Goal: Task Accomplishment & Management: Complete application form

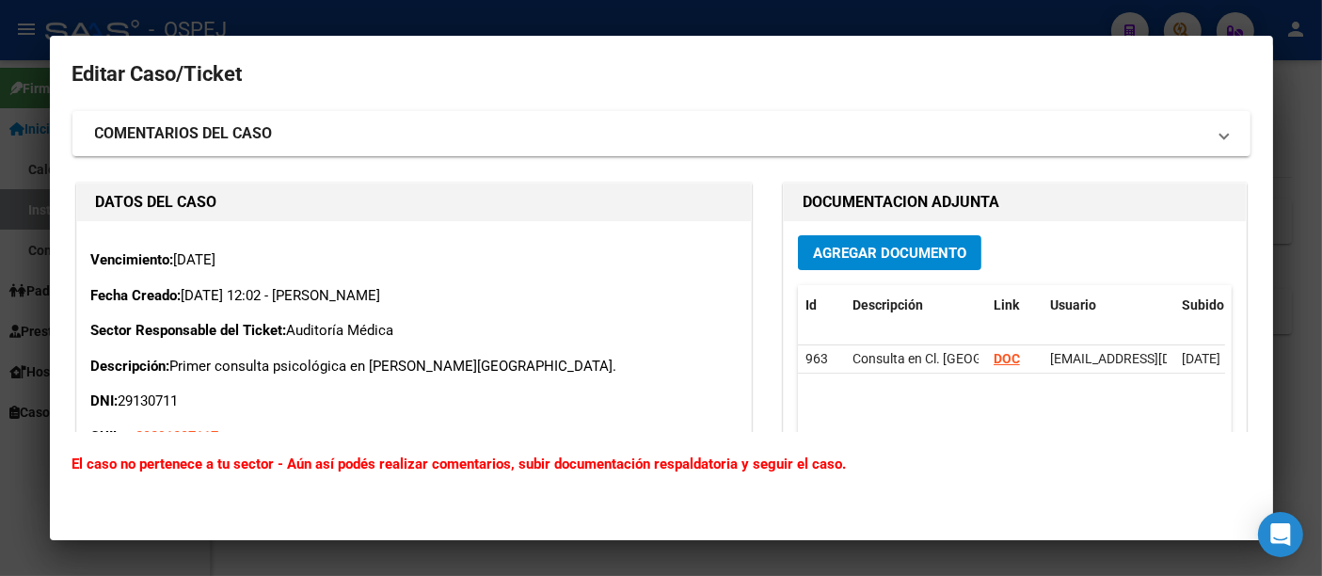
click at [367, 28] on div at bounding box center [661, 288] width 1322 height 576
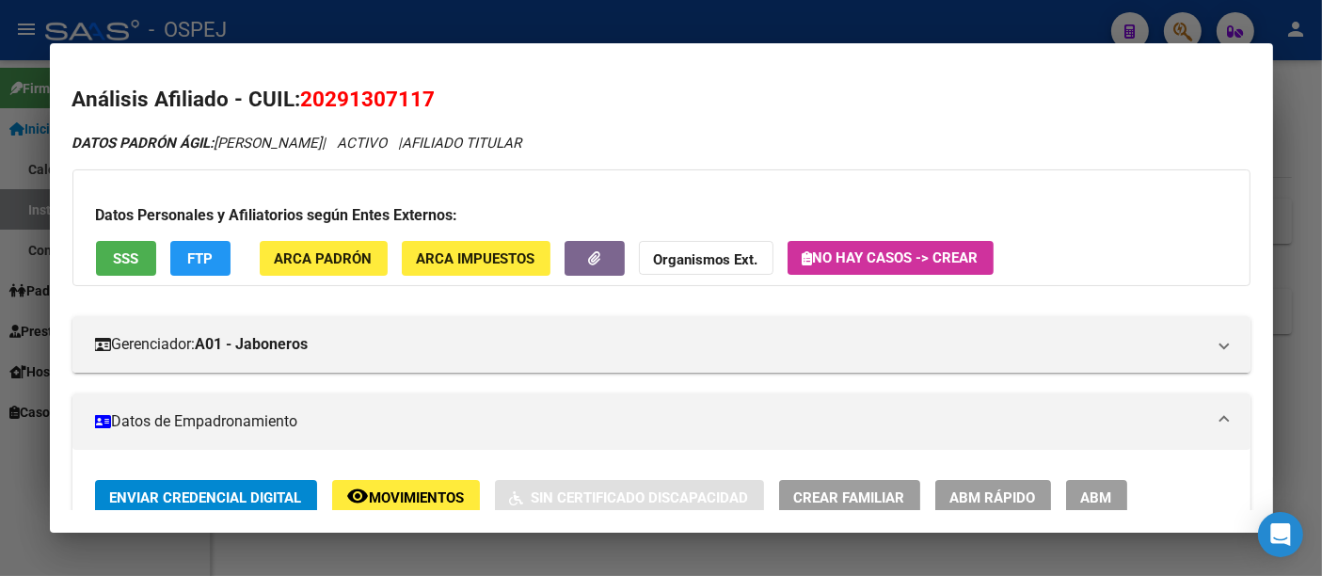
click at [430, 14] on div at bounding box center [661, 288] width 1322 height 576
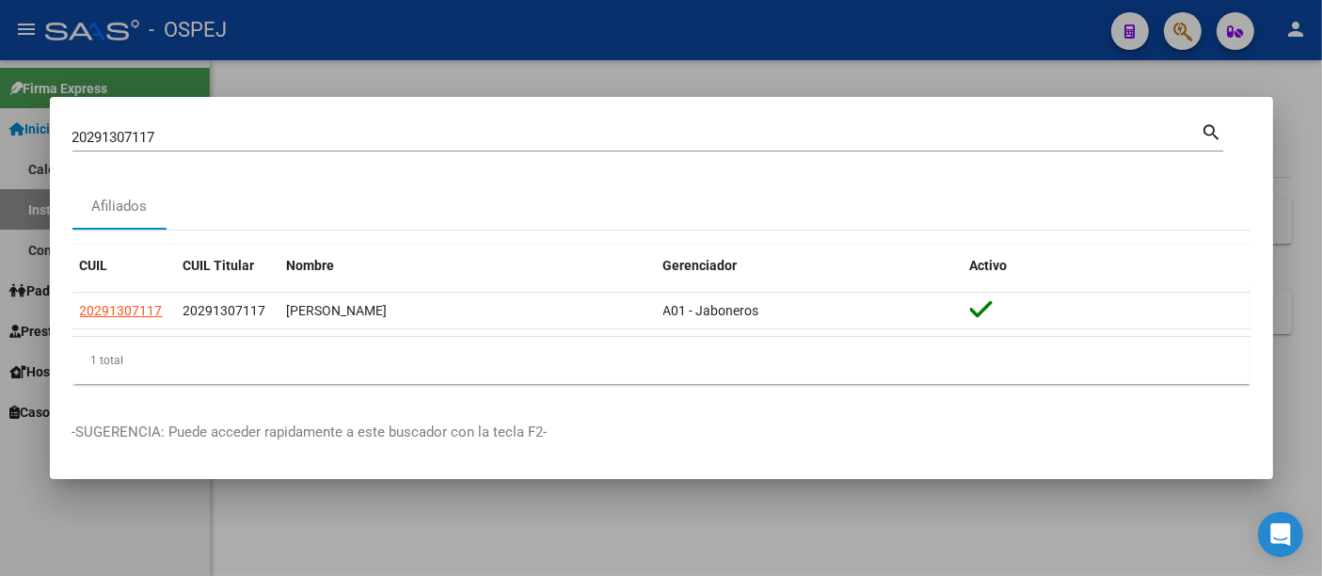
click at [326, 130] on input "20291307117" at bounding box center [636, 137] width 1129 height 17
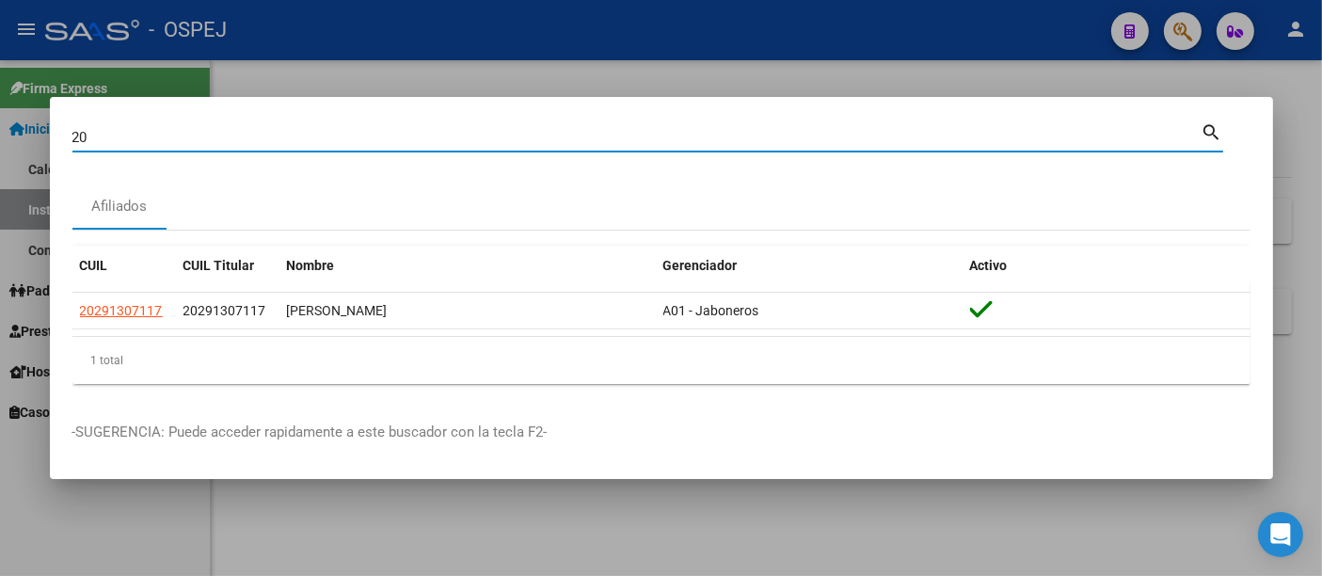
type input "2"
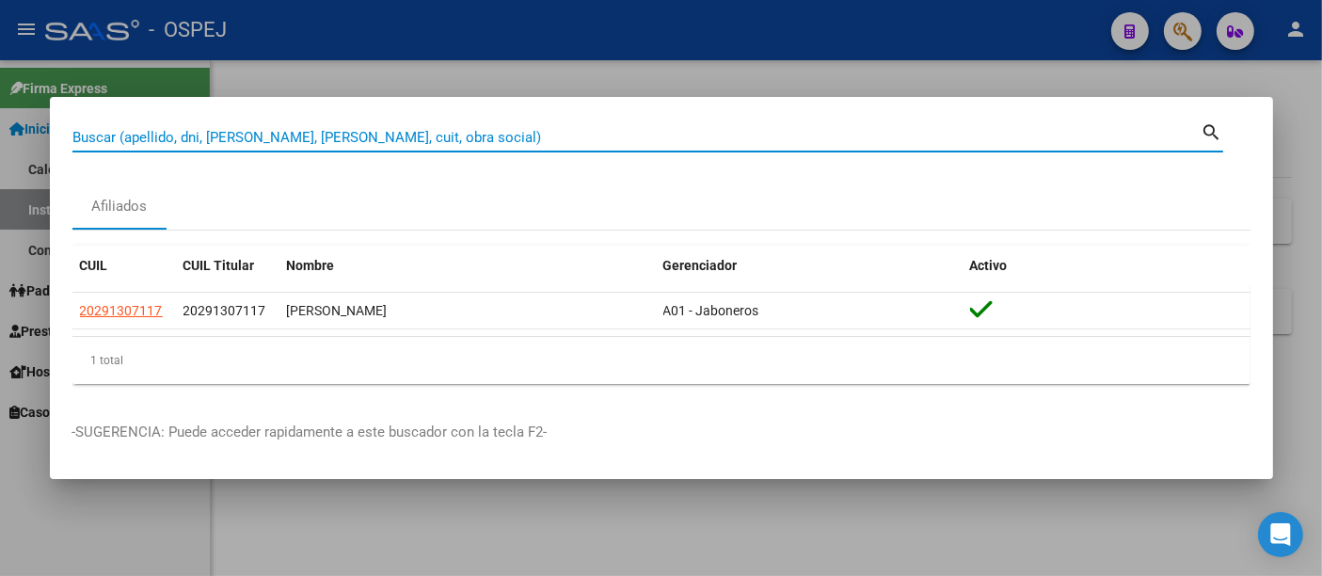
paste input "53716955"
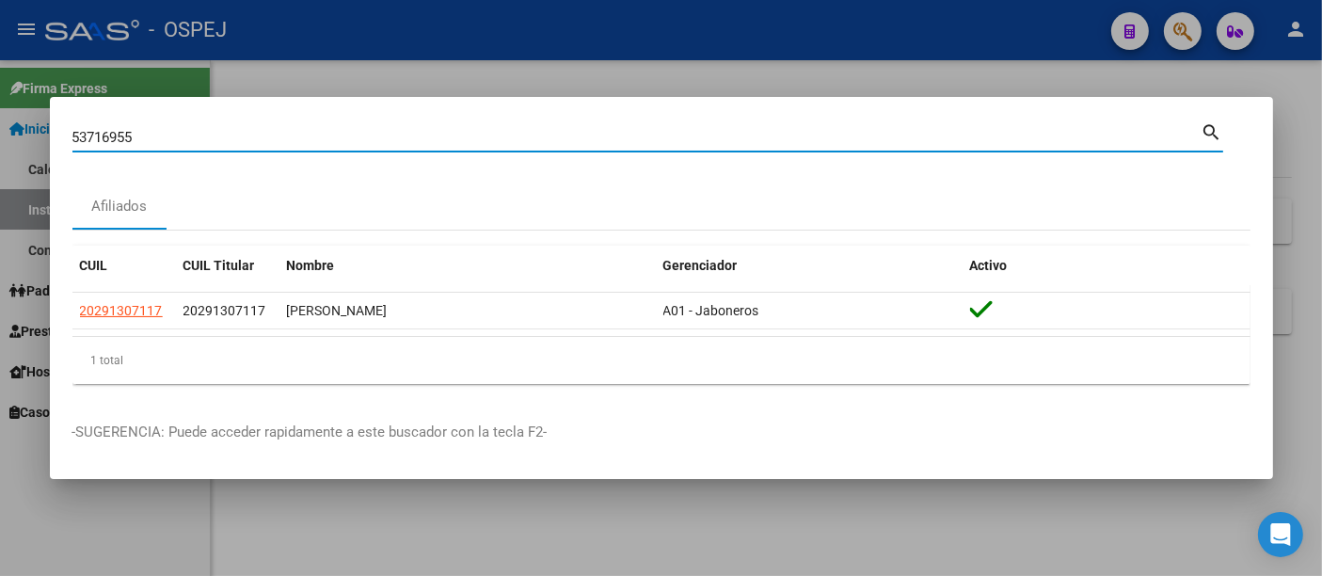
type input "53716955"
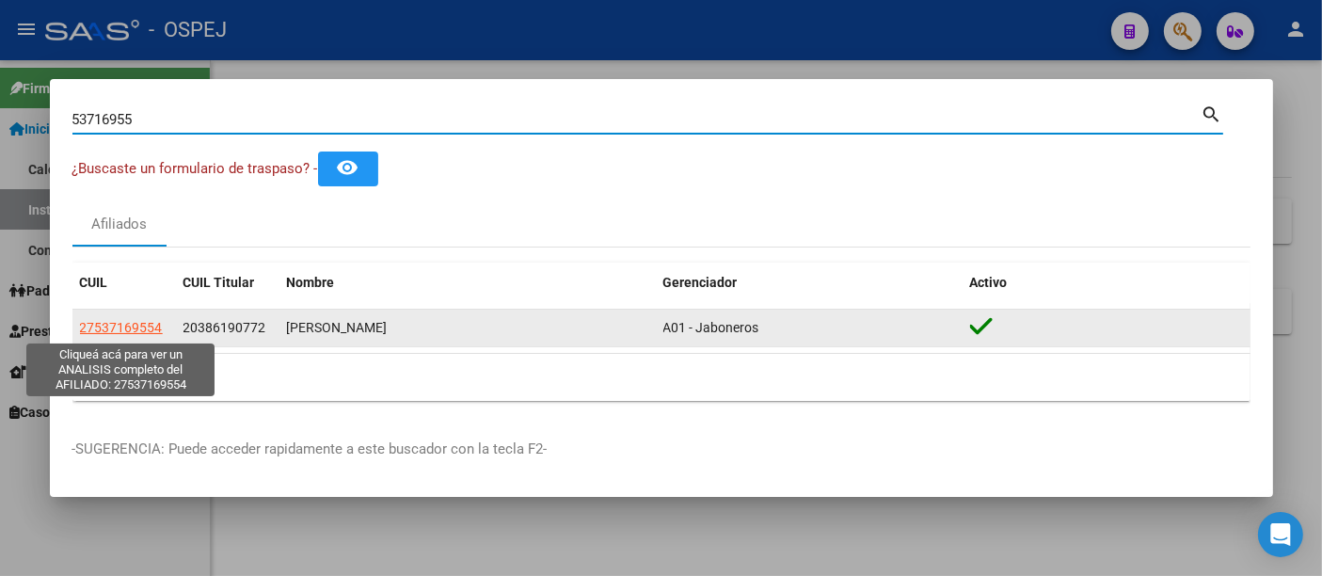
click at [133, 327] on span "27537169554" at bounding box center [121, 327] width 83 height 15
type textarea "27537169554"
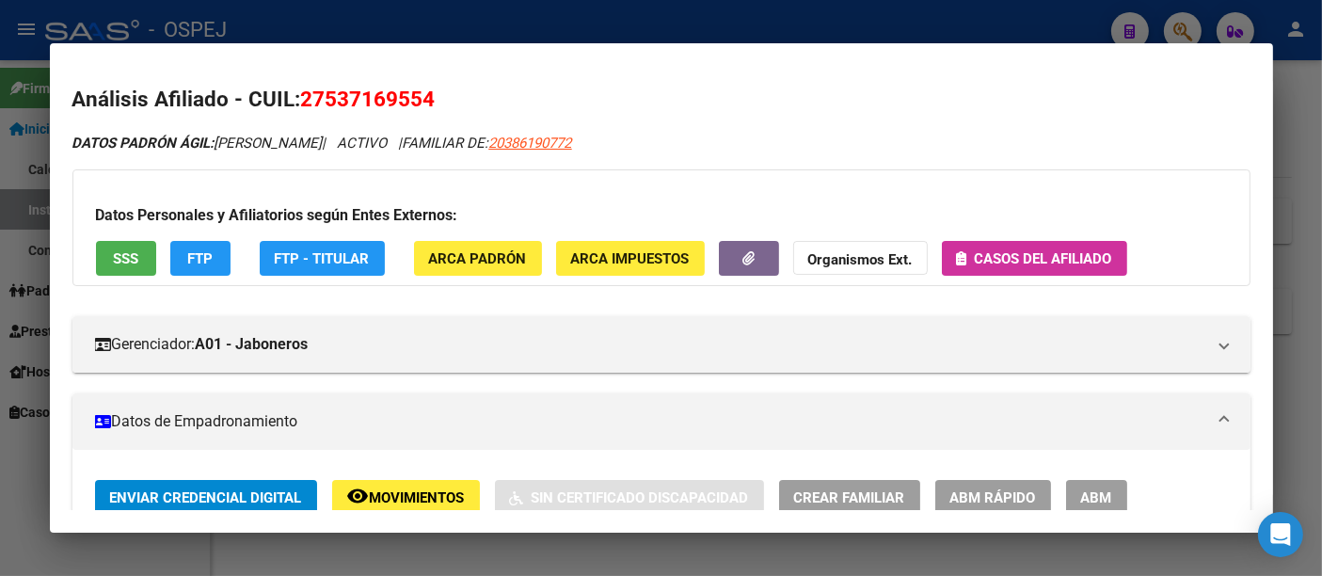
click at [1036, 245] on button "Casos del afiliado" at bounding box center [1034, 258] width 185 height 35
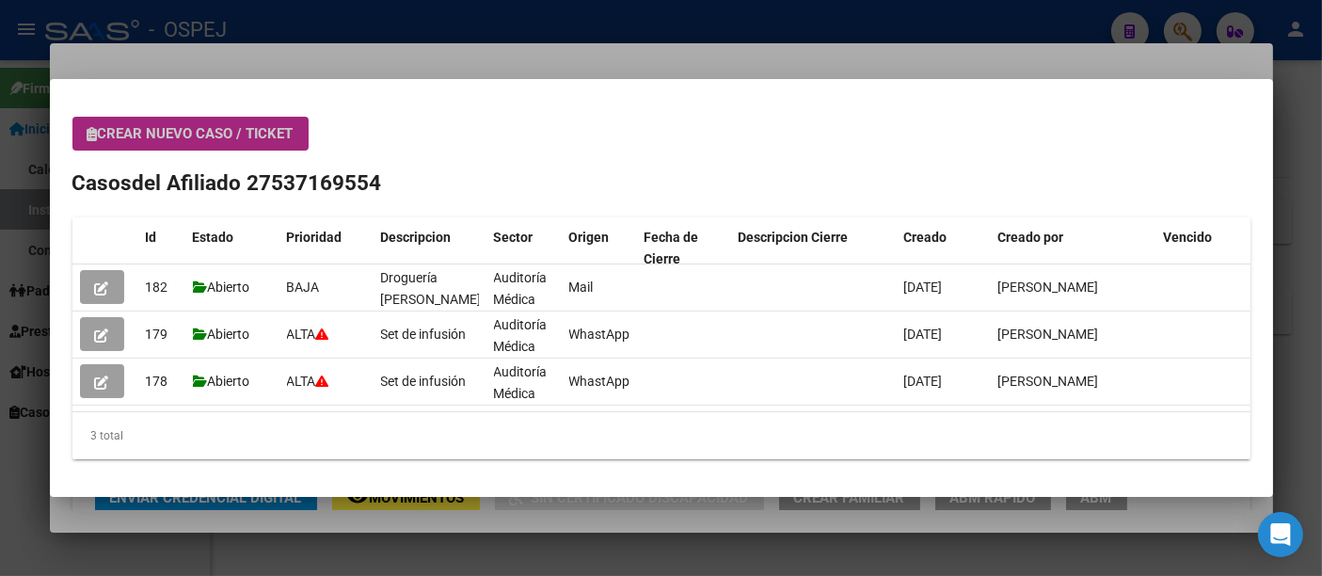
click at [160, 128] on span "Crear nuevo caso / ticket" at bounding box center [190, 133] width 206 height 17
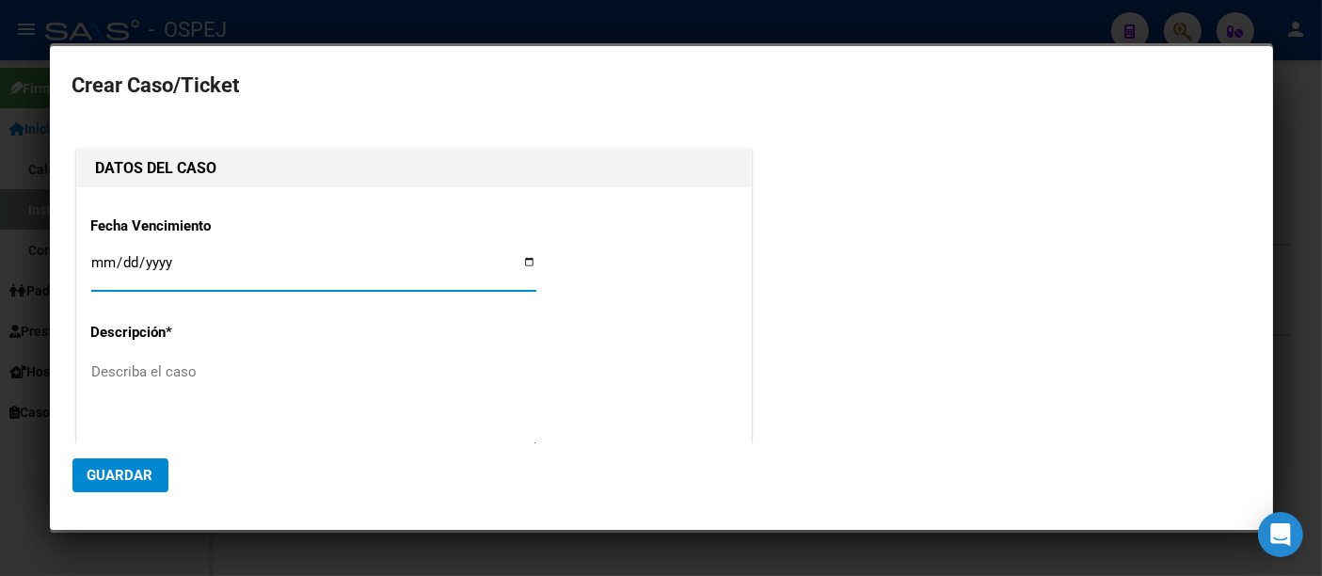
type input "[PERSON_NAME]"
type input "0025-09-11"
type input "[DATE]"
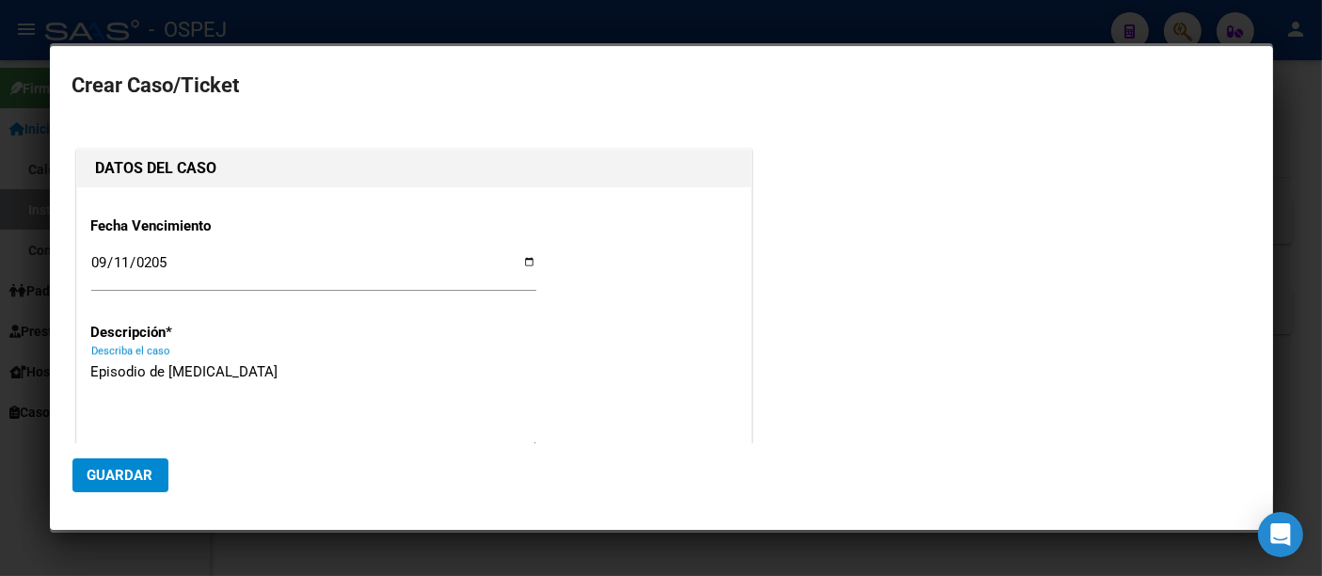
scroll to position [104, 0]
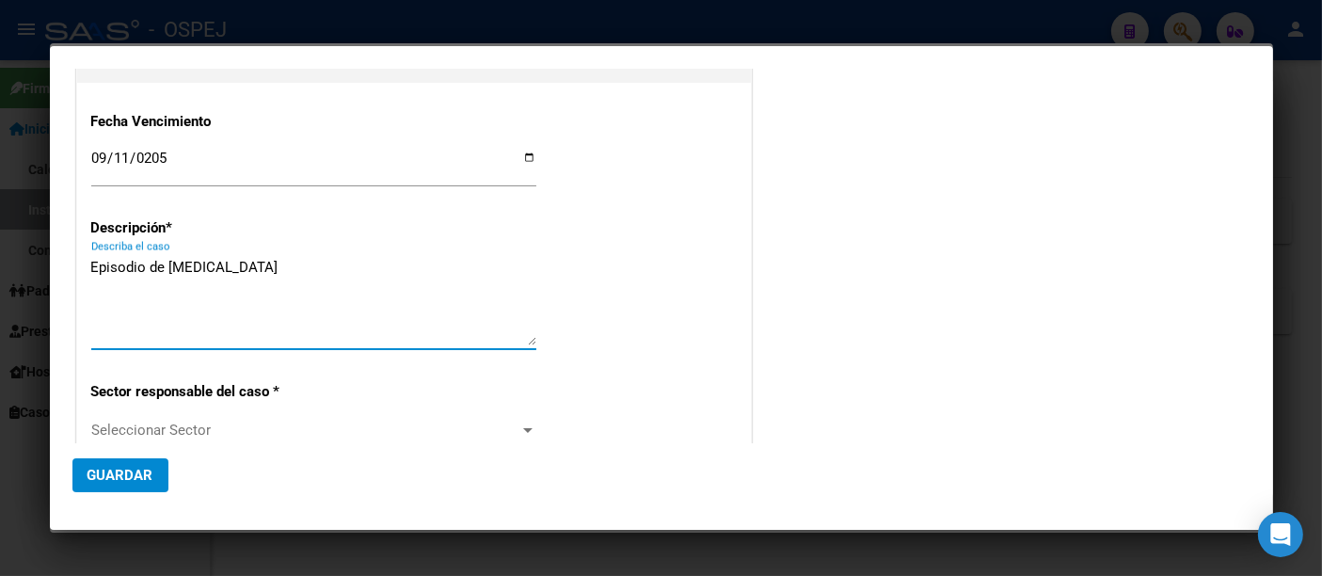
type textarea "Episodio de [MEDICAL_DATA]"
click at [146, 421] on span "Seleccionar Sector" at bounding box center [305, 429] width 428 height 17
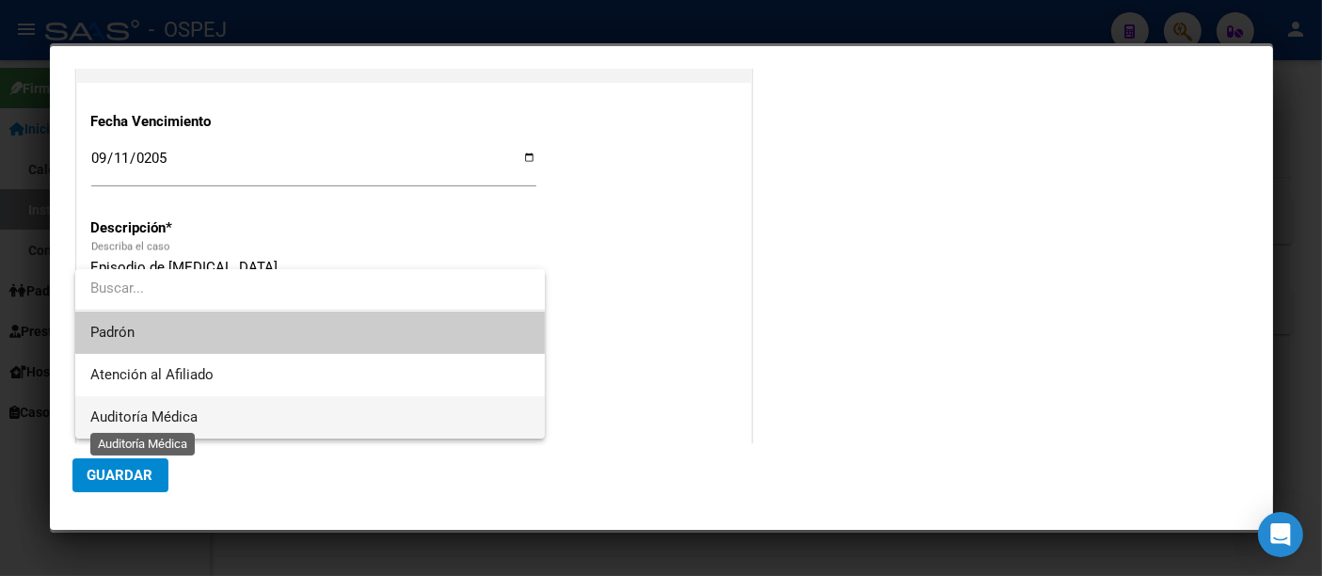
click at [132, 415] on span "Auditoría Médica" at bounding box center [143, 416] width 107 height 17
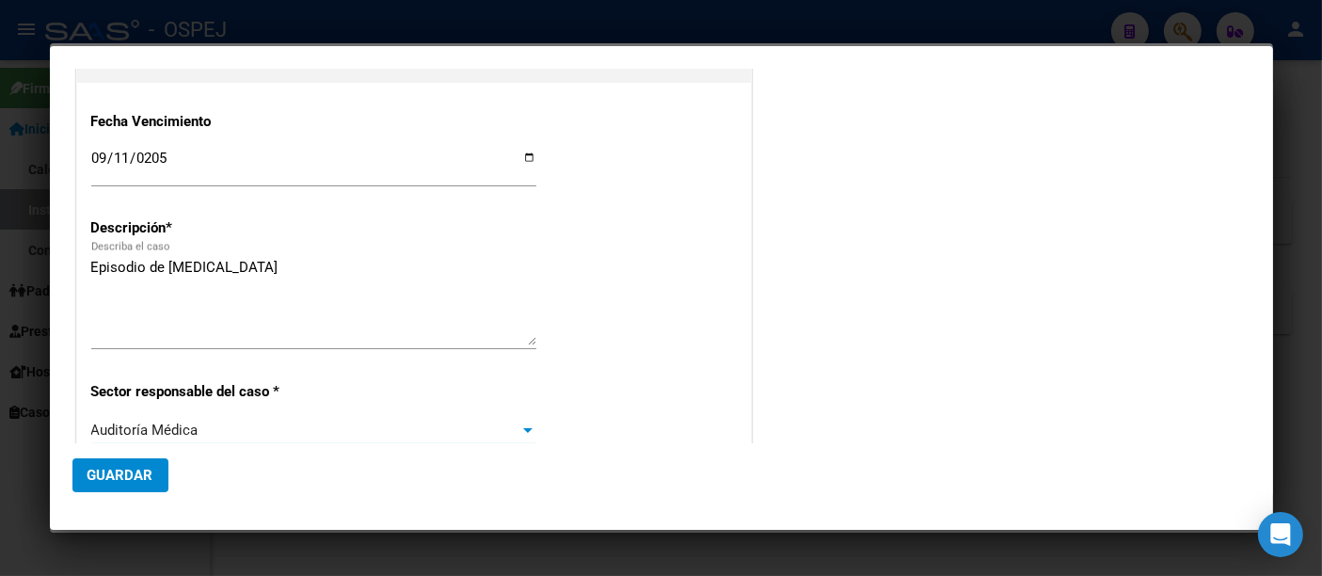
click at [133, 419] on div "Auditoría Médica Seleccionar Sector" at bounding box center [313, 430] width 445 height 28
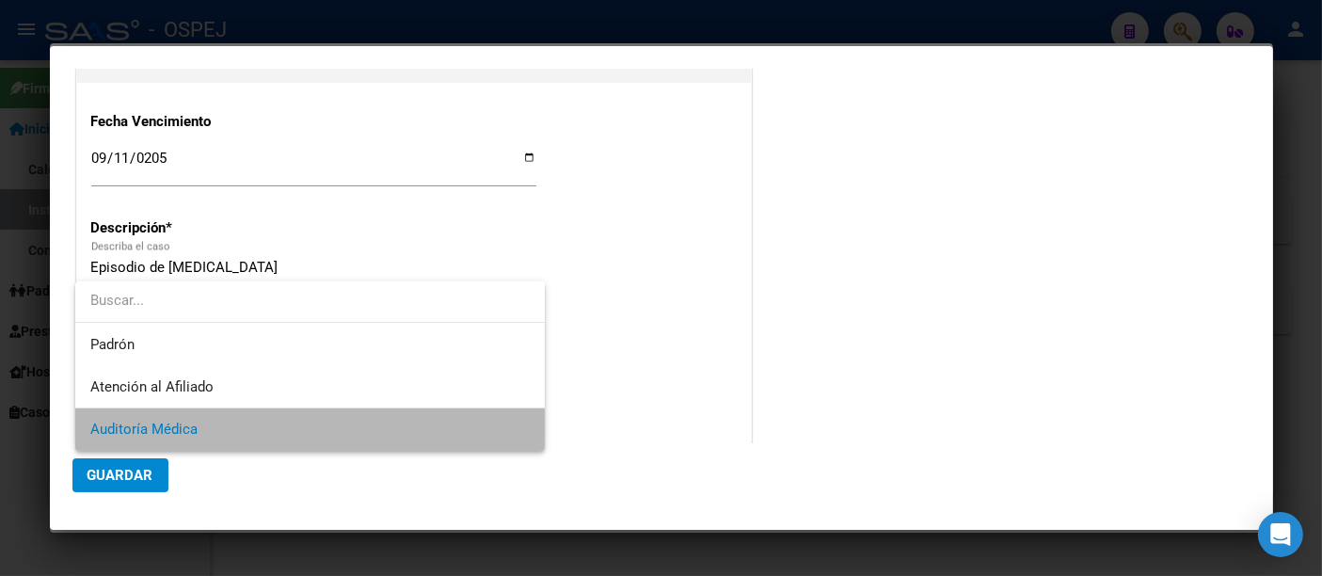
click at [133, 419] on span "Auditoría Médica" at bounding box center [309, 429] width 439 height 42
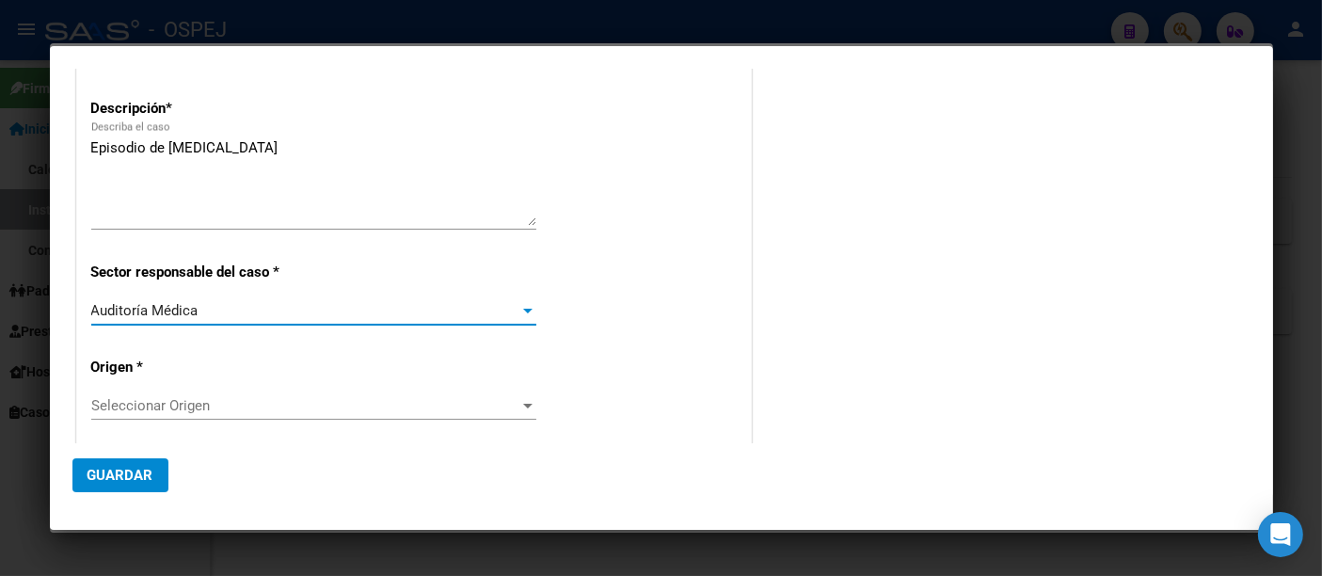
scroll to position [313, 0]
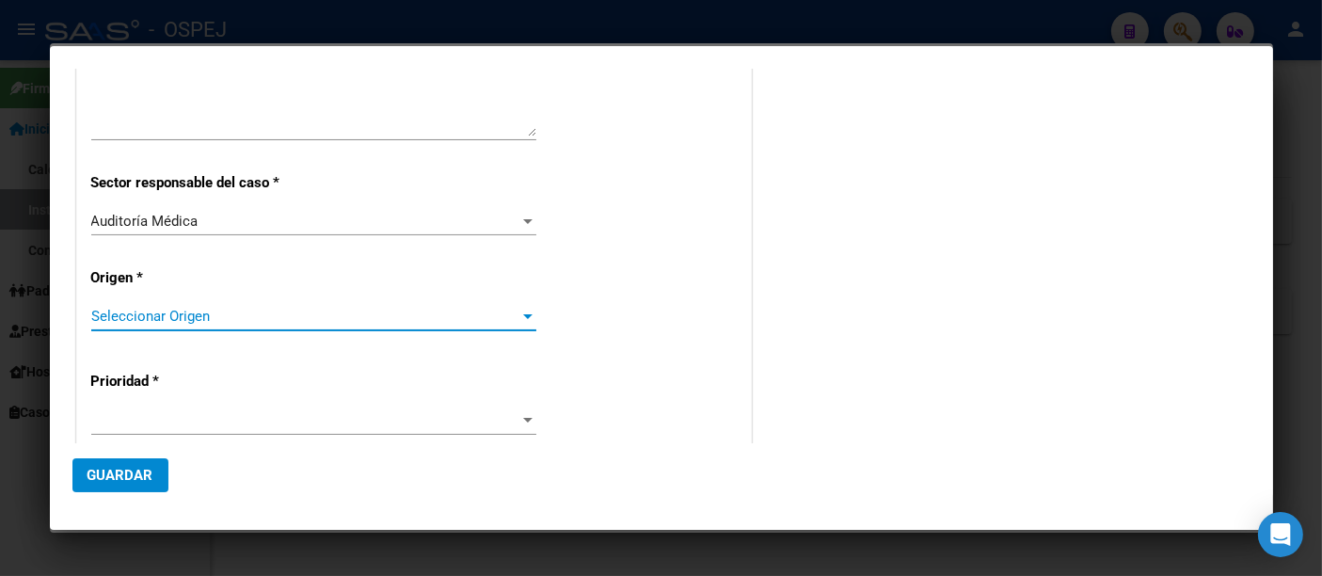
click at [129, 316] on span "Seleccionar Origen" at bounding box center [305, 316] width 428 height 17
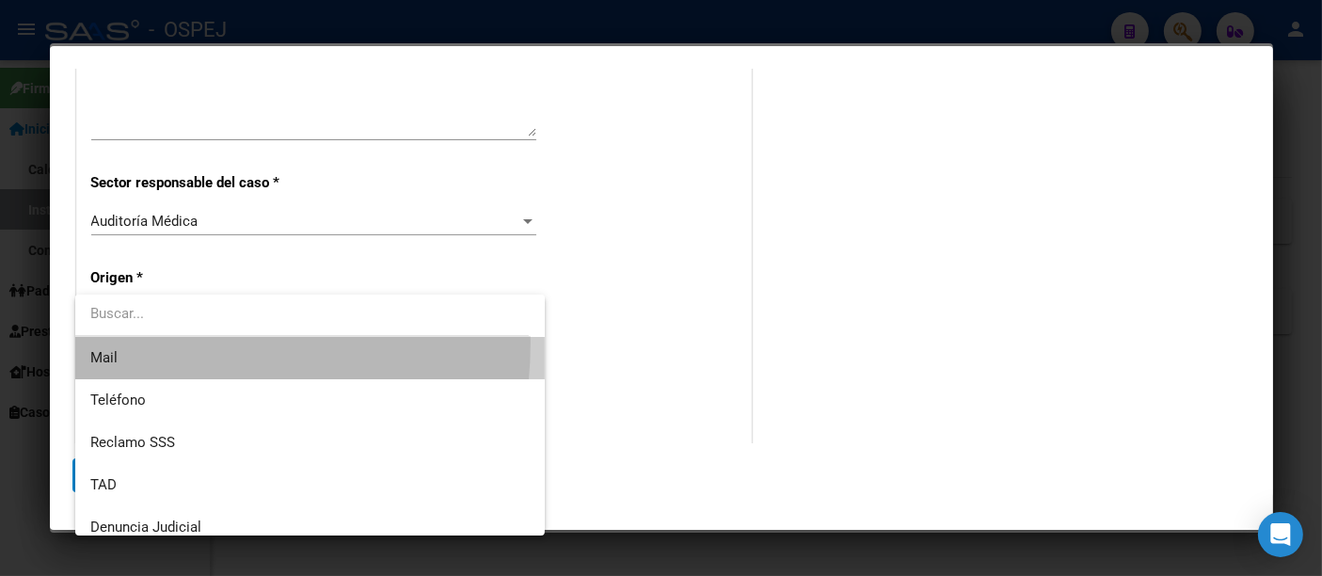
drag, startPoint x: 125, startPoint y: 342, endPoint x: 120, endPoint y: 354, distance: 12.2
click at [122, 351] on span "Mail" at bounding box center [309, 358] width 439 height 42
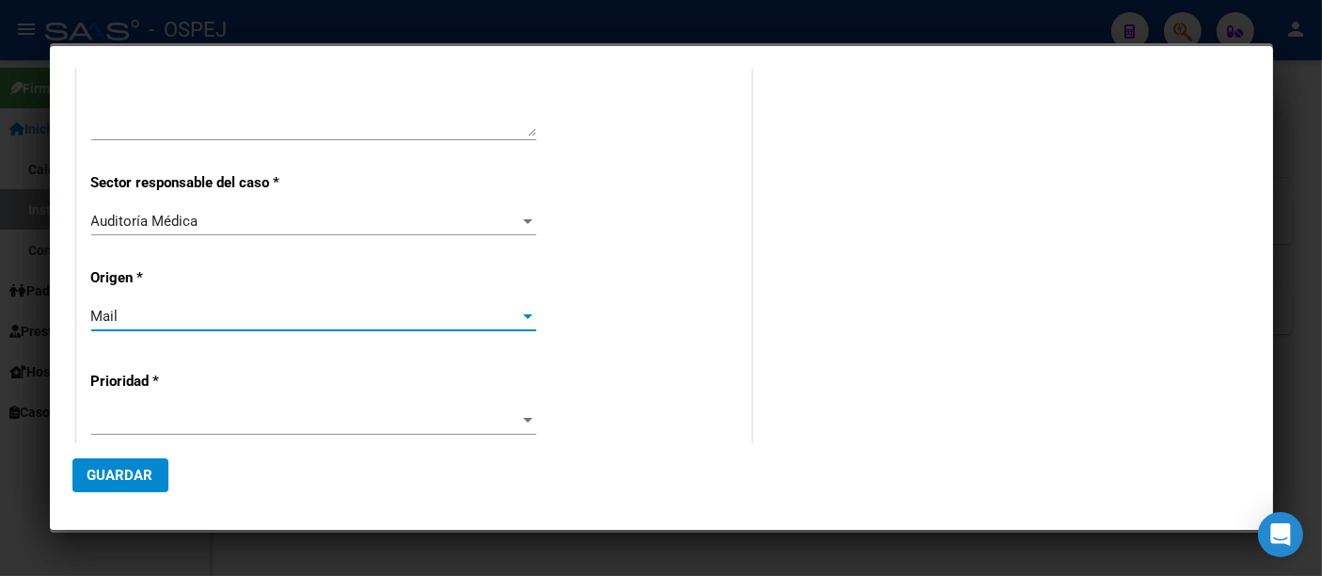
click at [103, 408] on div at bounding box center [313, 420] width 445 height 28
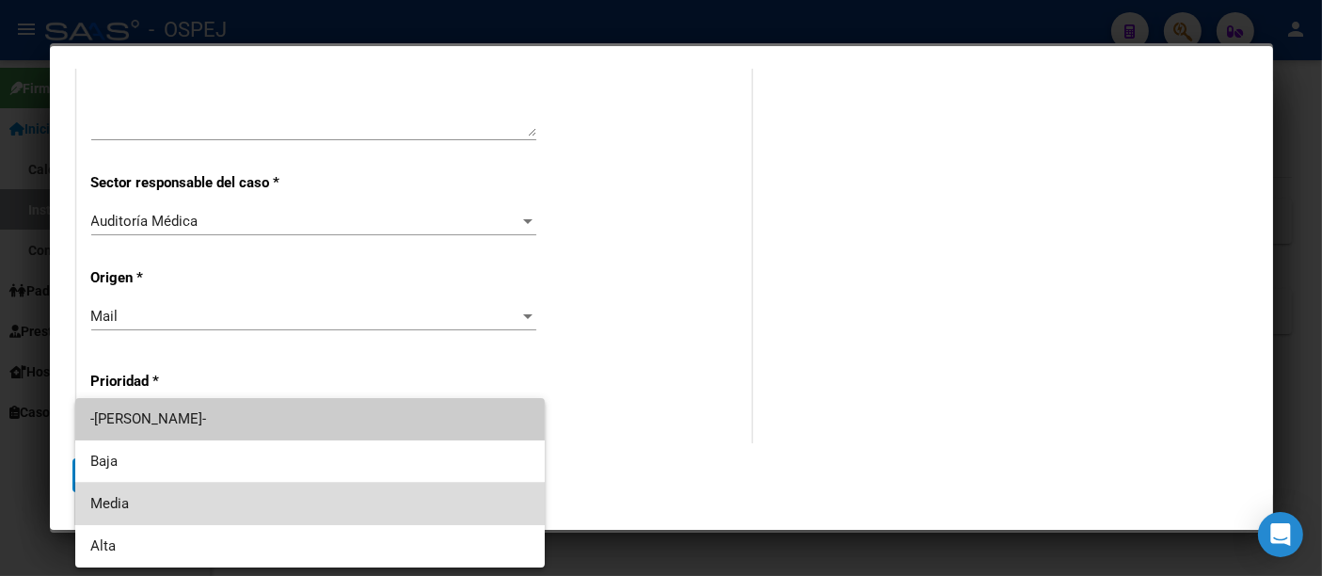
click at [103, 502] on span "Media" at bounding box center [309, 504] width 439 height 42
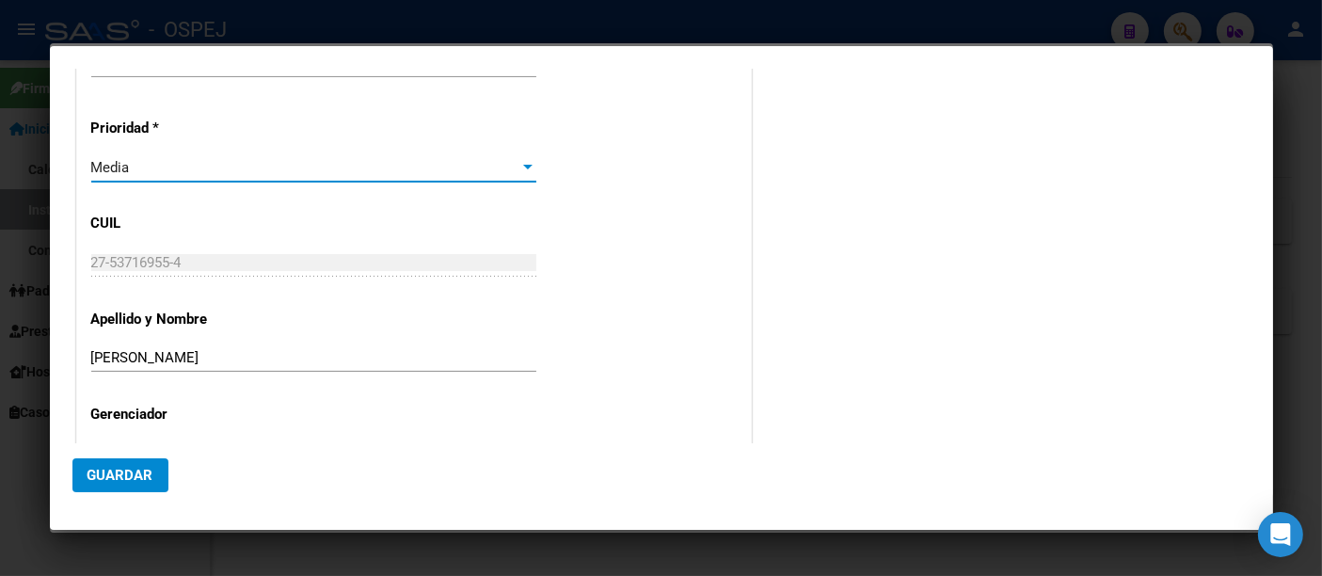
scroll to position [625, 0]
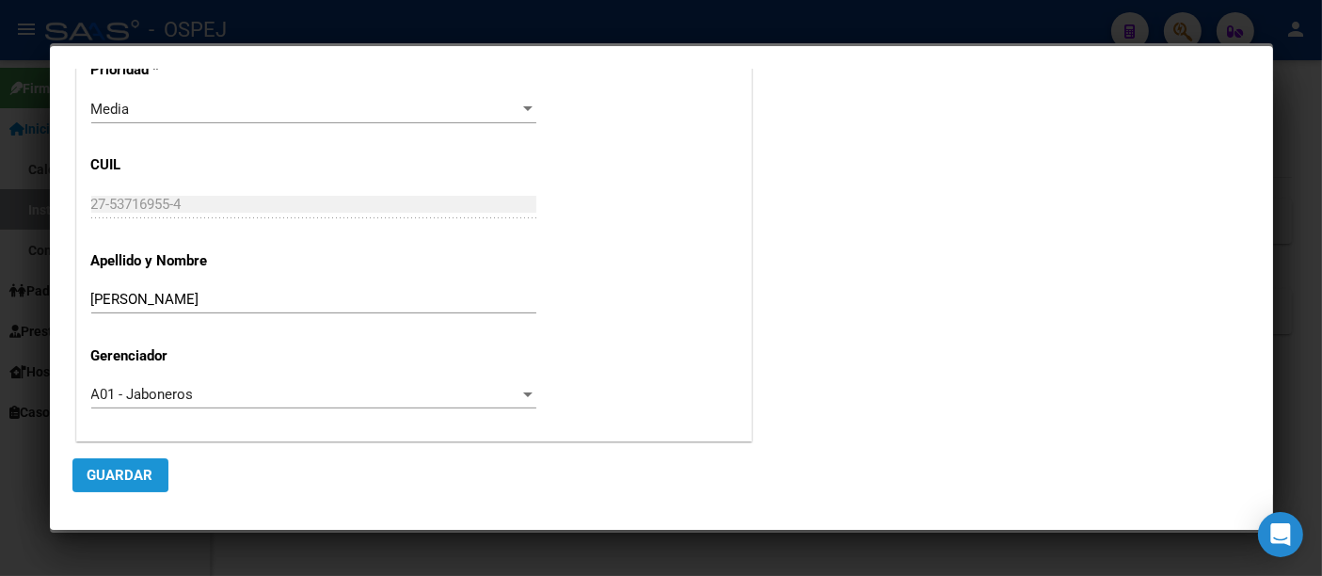
click at [110, 469] on span "Guardar" at bounding box center [120, 475] width 66 height 17
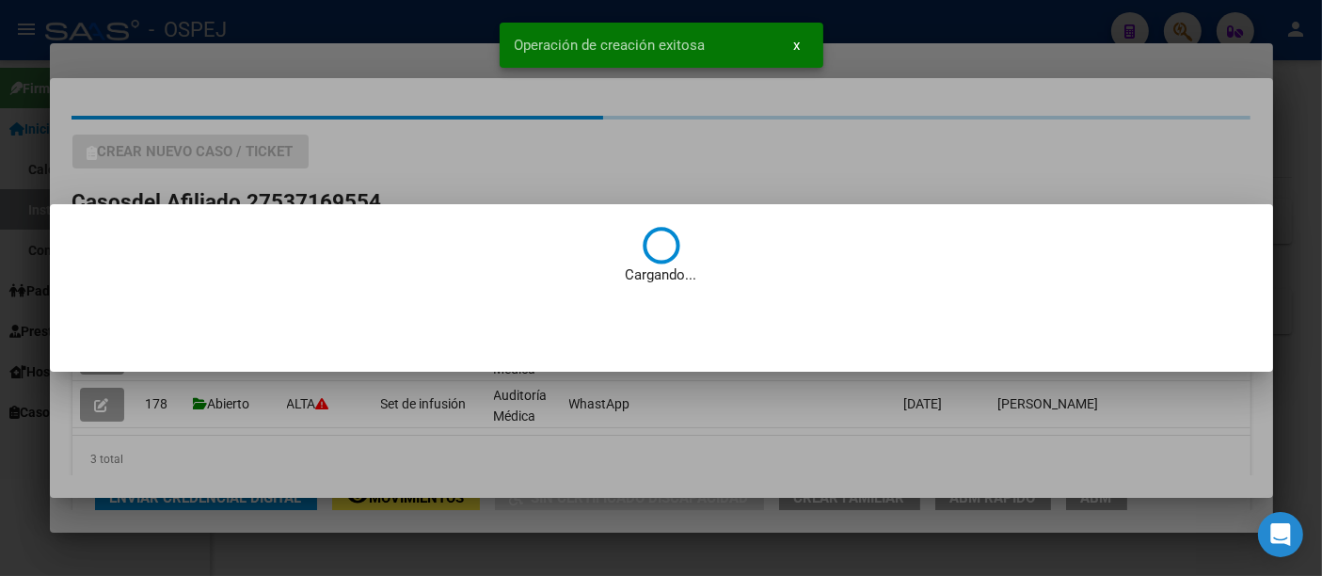
scroll to position [0, 0]
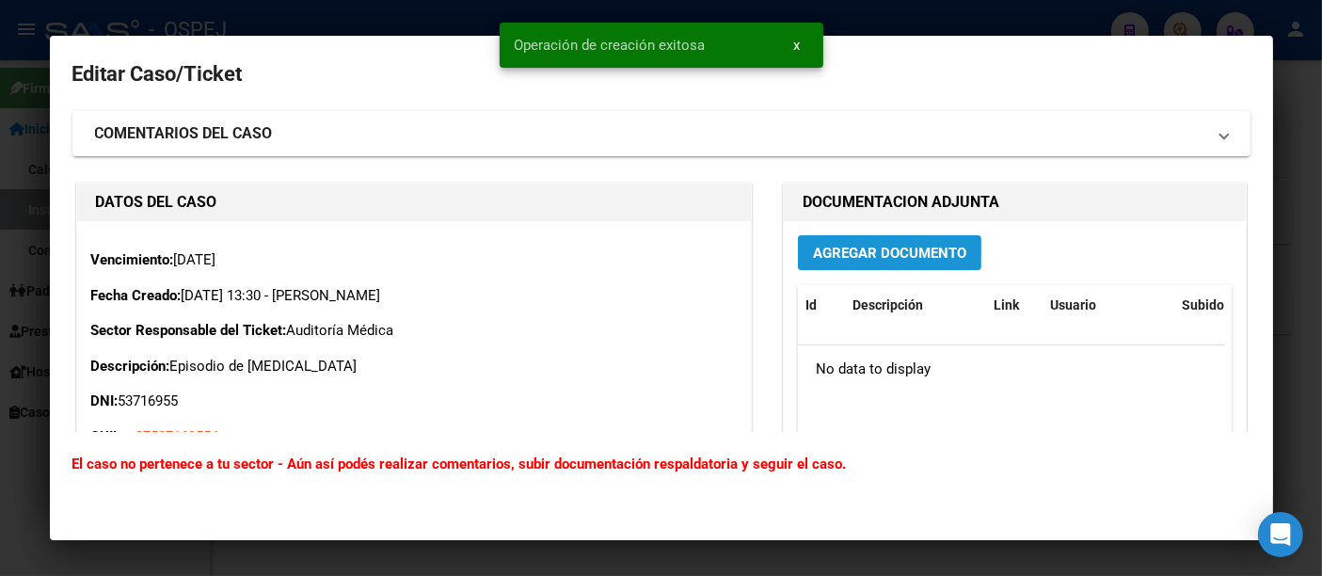
click at [905, 251] on span "Agregar Documento" at bounding box center [889, 253] width 153 height 17
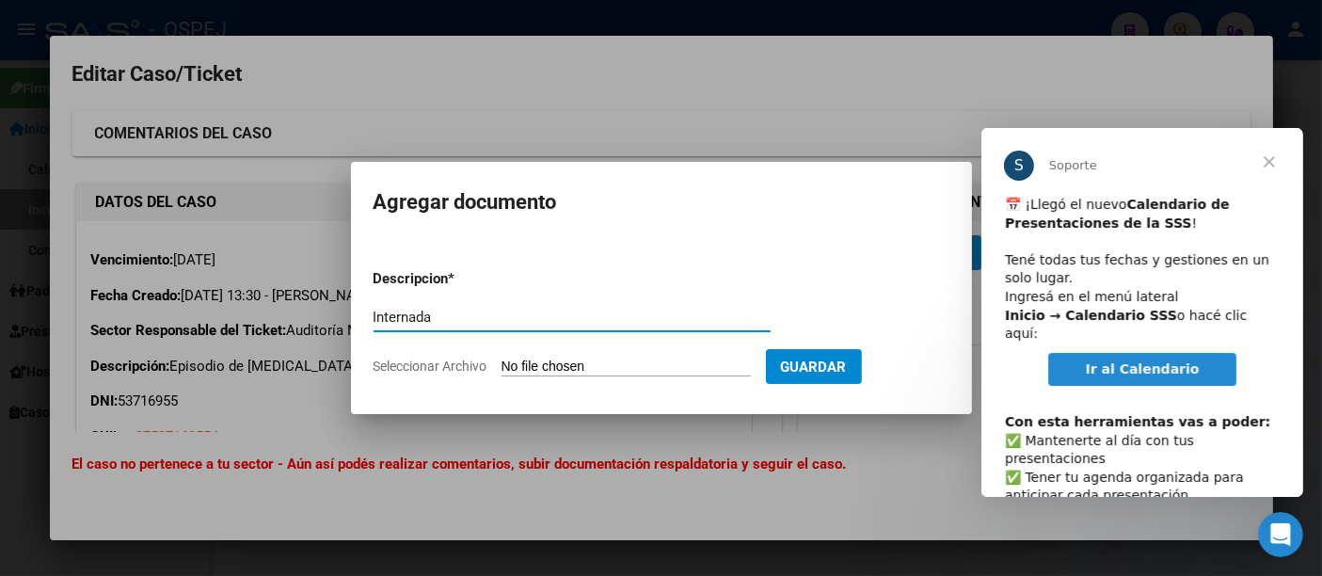
click at [1271, 161] on span "Cerrar" at bounding box center [1268, 162] width 68 height 68
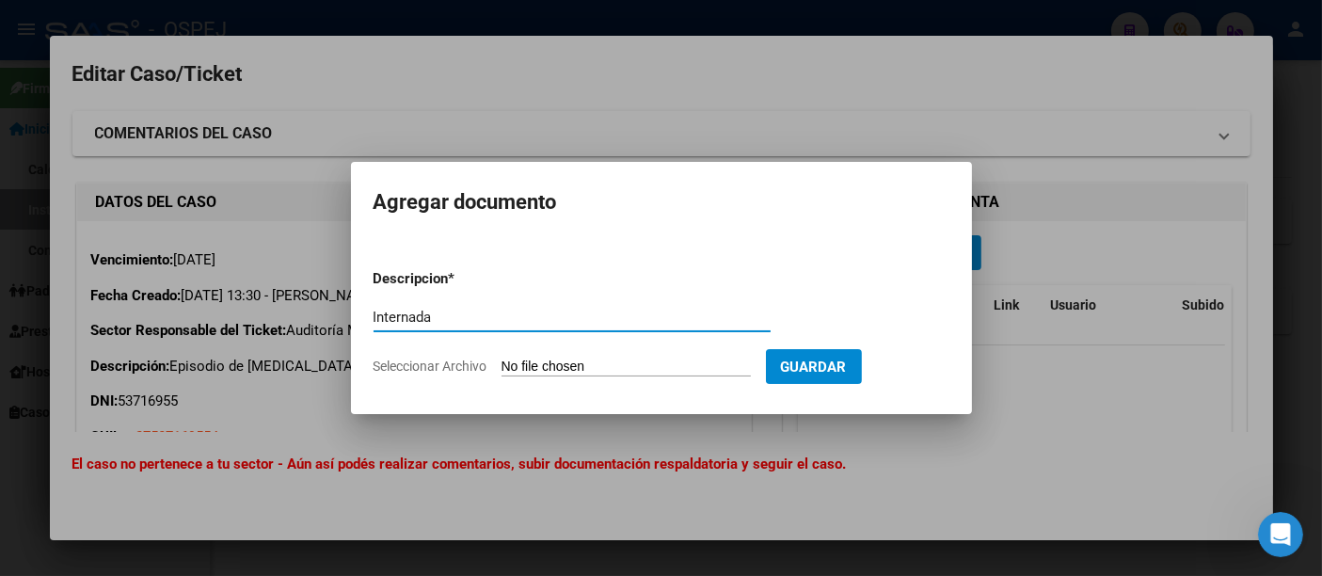
click at [477, 321] on input "Internada" at bounding box center [571, 317] width 397 height 17
type input "Internada del 02 al 09/25 - [MEDICAL_DATA]"
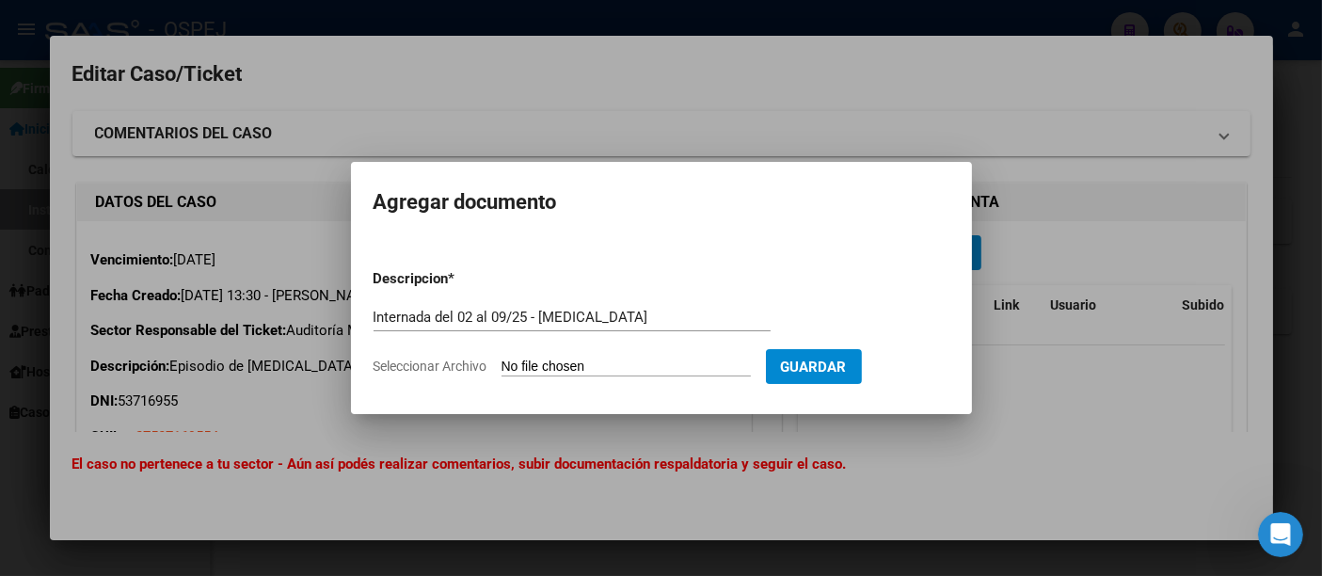
click at [604, 364] on input "Seleccionar Archivo" at bounding box center [625, 367] width 249 height 18
type input "C:\fakepath\Epicrisis.pdf"
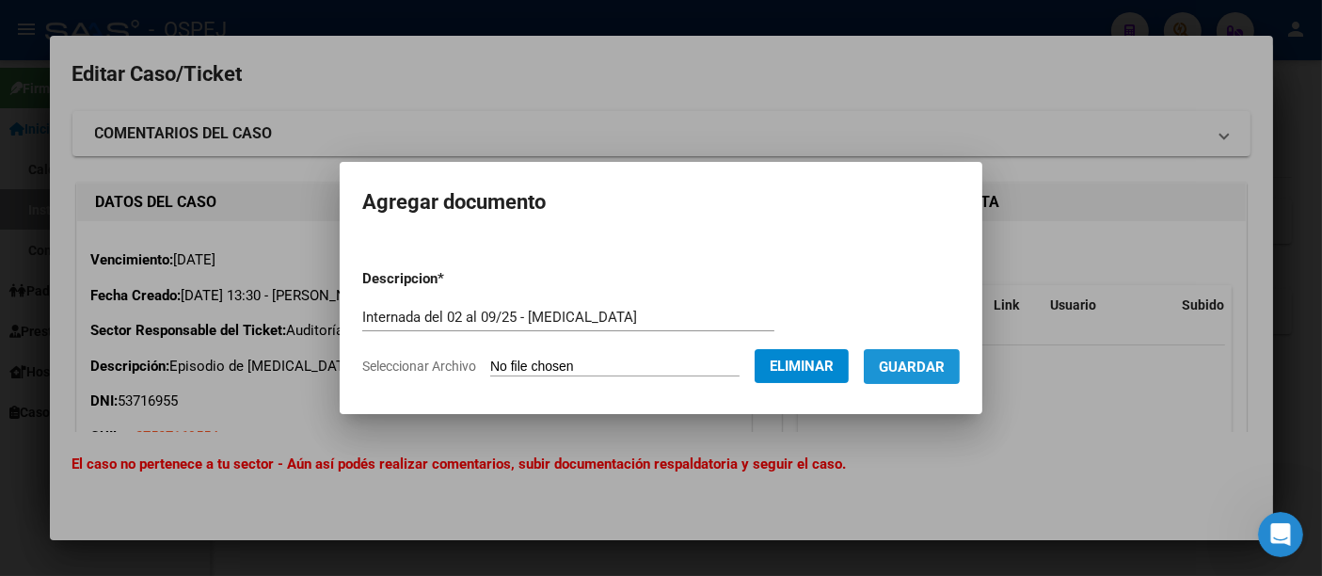
click at [912, 369] on span "Guardar" at bounding box center [912, 366] width 66 height 17
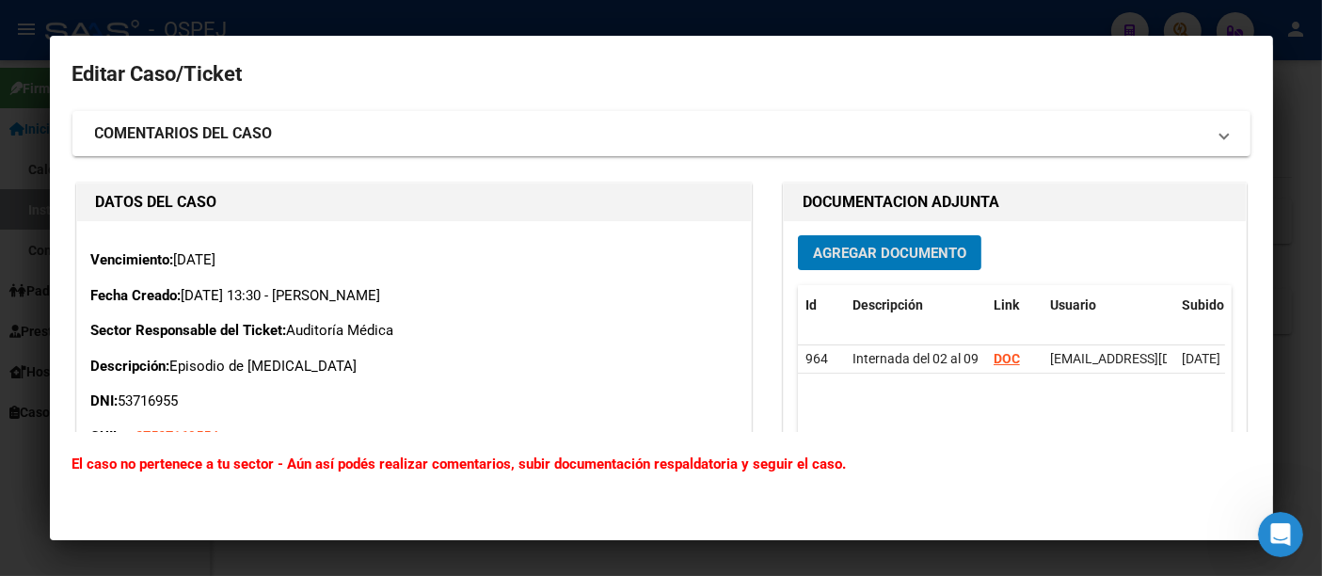
click at [408, 7] on div at bounding box center [661, 288] width 1322 height 576
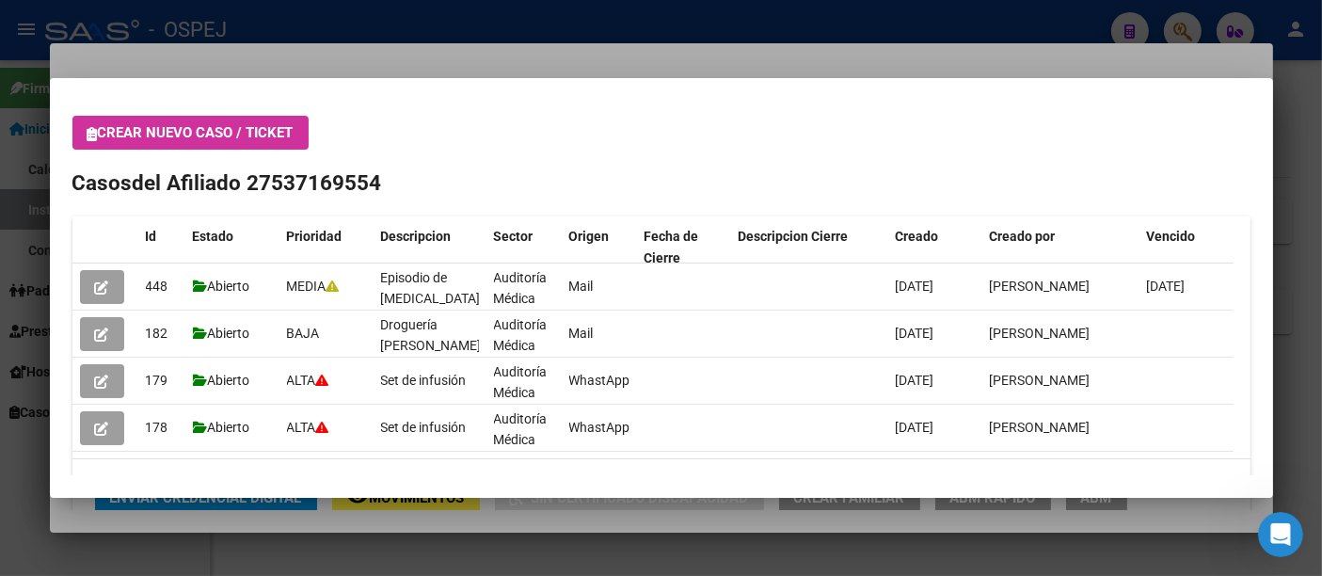
click at [408, 4] on div at bounding box center [661, 288] width 1322 height 576
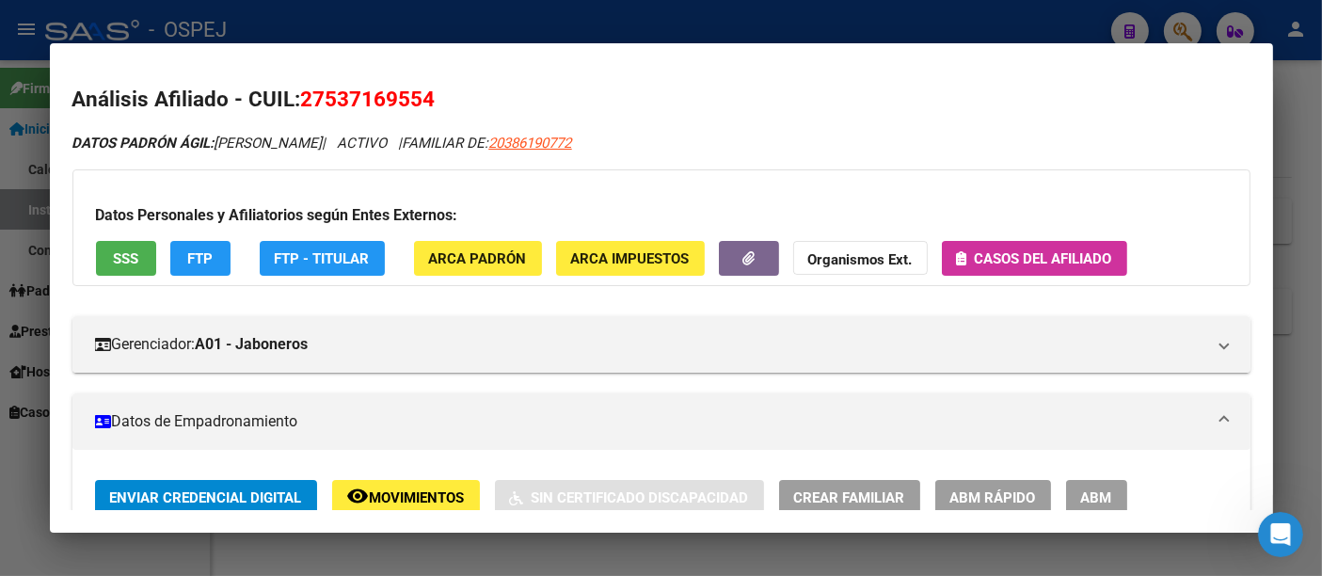
click at [395, 27] on div at bounding box center [661, 288] width 1322 height 576
